Goal: Task Accomplishment & Management: Manage account settings

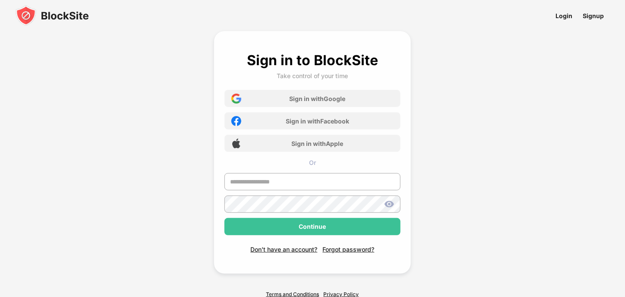
click at [48, 14] on img at bounding box center [52, 15] width 73 height 21
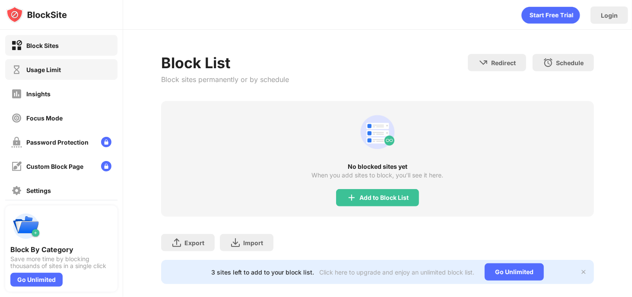
click at [60, 67] on div "Usage Limit" at bounding box center [43, 69] width 35 height 7
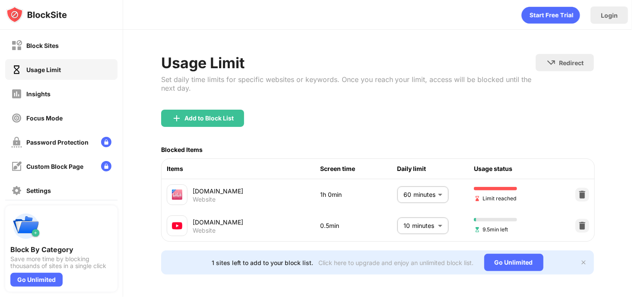
click at [422, 190] on body "Block Sites Usage Limit Insights Focus Mode Password Protection Custom Block Pa…" at bounding box center [316, 148] width 632 height 297
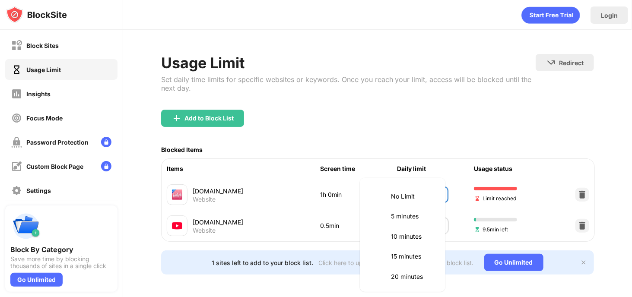
scroll to position [202, 0]
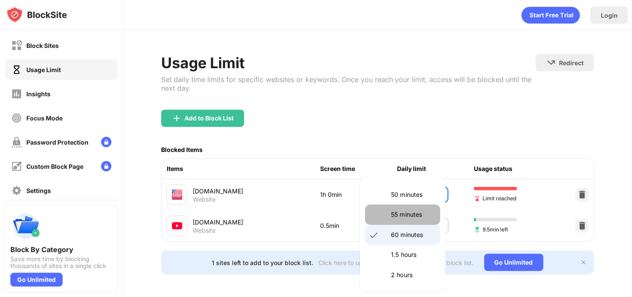
click at [412, 217] on p "55 minutes" at bounding box center [413, 214] width 44 height 9
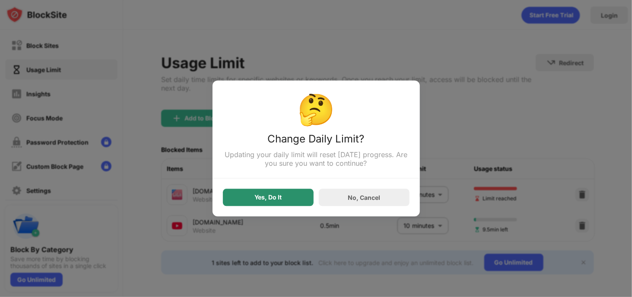
click at [262, 203] on div "Yes, Do It" at bounding box center [268, 197] width 91 height 17
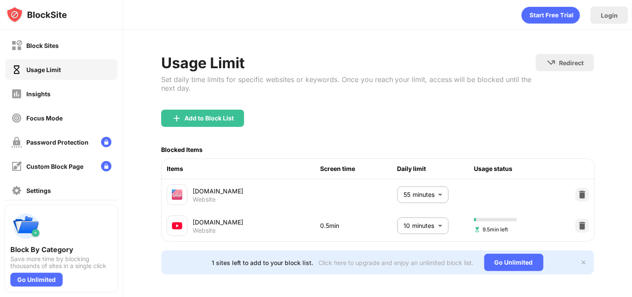
click at [404, 198] on body "Block Sites Usage Limit Insights Focus Mode Password Protection Custom Block Pa…" at bounding box center [316, 148] width 632 height 297
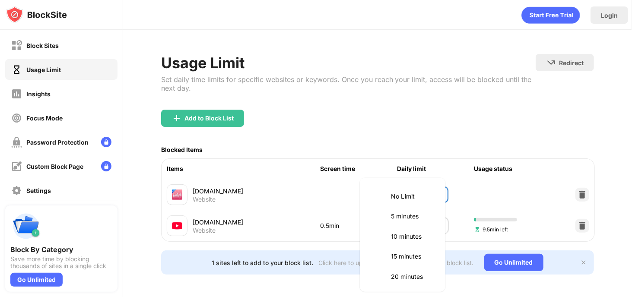
scroll to position [182, 0]
click at [398, 252] on p "60 minutes" at bounding box center [413, 254] width 44 height 9
type input "**"
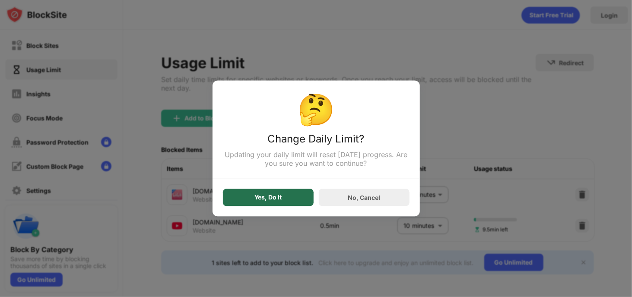
click at [286, 203] on div "Yes, Do It" at bounding box center [268, 197] width 91 height 17
